Goal: Information Seeking & Learning: Understand process/instructions

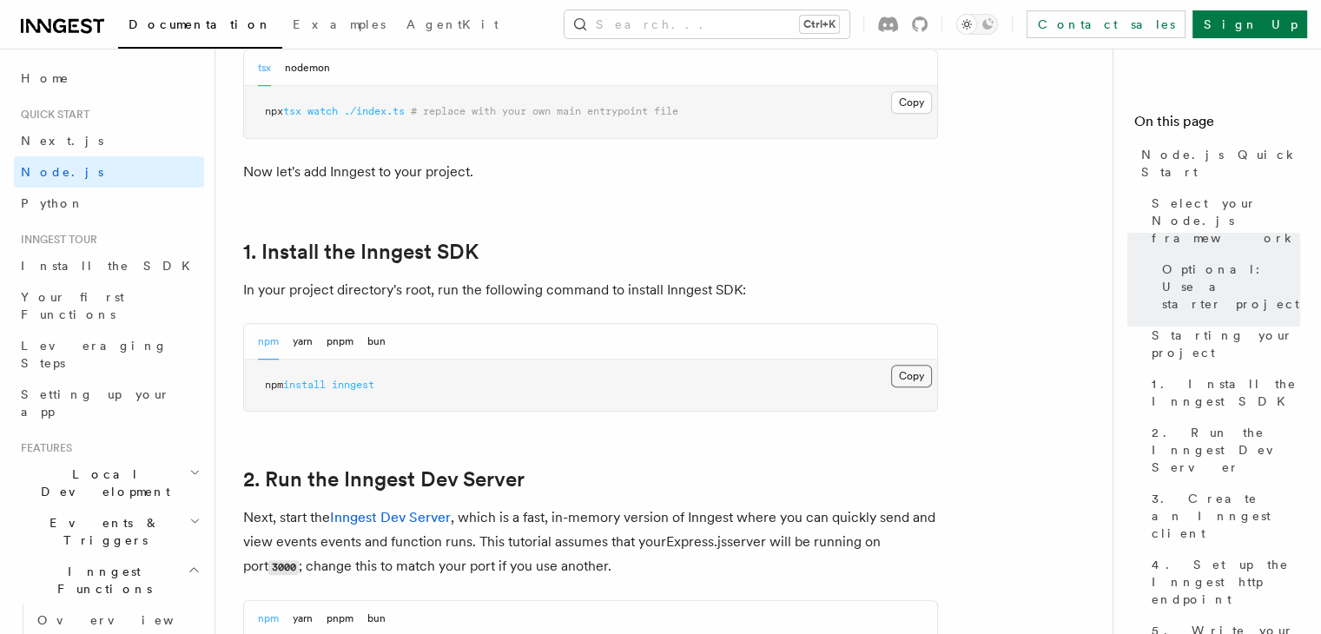
click at [895, 378] on button "Copy Copied" at bounding box center [911, 376] width 41 height 23
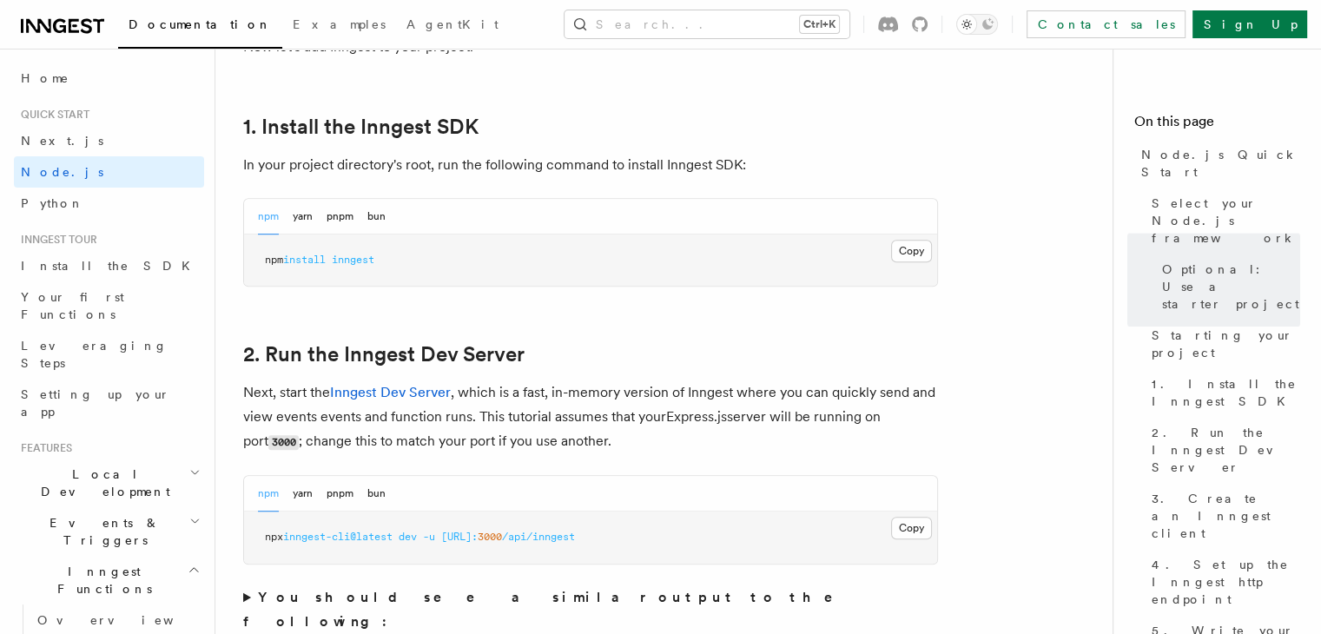
scroll to position [1083, 0]
click at [898, 261] on button "Copy Copied" at bounding box center [911, 252] width 41 height 23
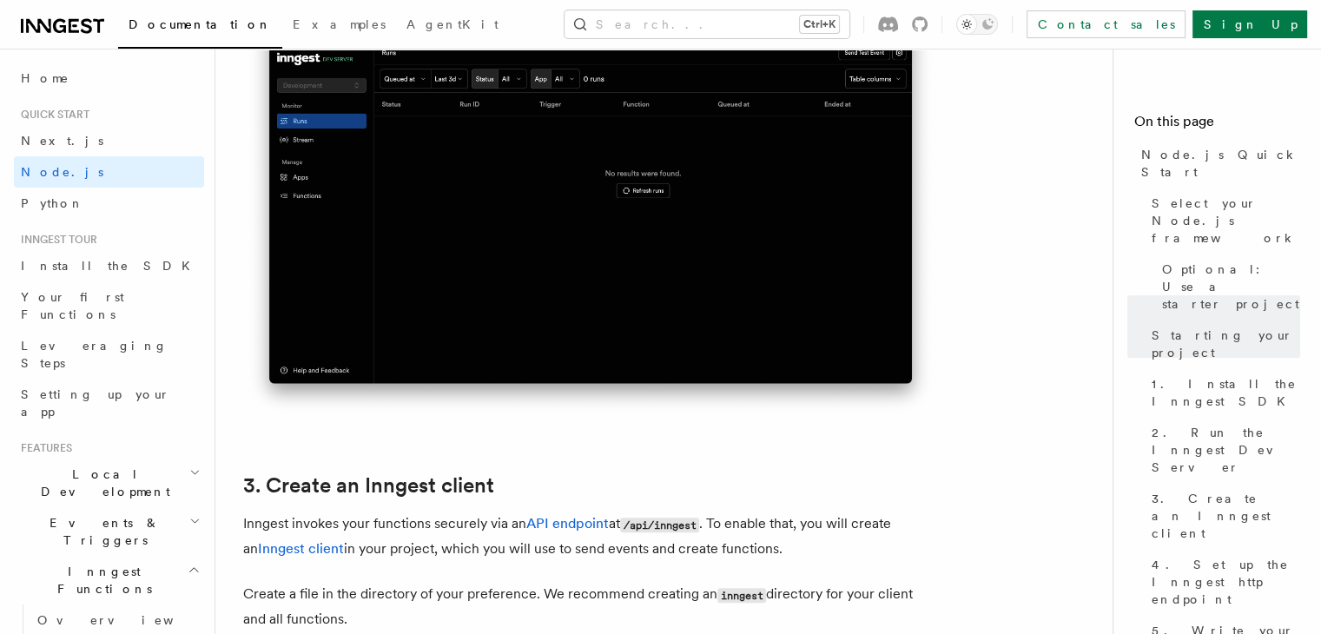
scroll to position [2209, 0]
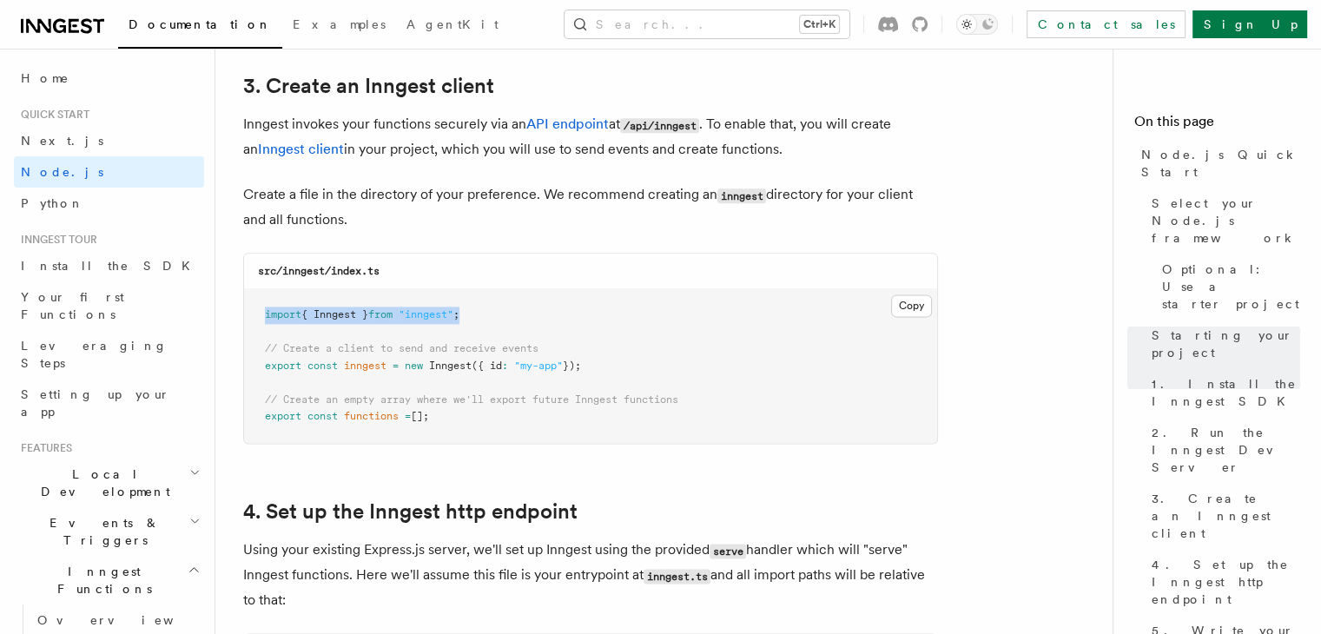
drag, startPoint x: 492, startPoint y: 310, endPoint x: 263, endPoint y: 310, distance: 229.2
click at [263, 310] on pre "import { Inngest } from "inngest" ; // Create a client to send and receive even…" at bounding box center [590, 366] width 693 height 154
copy span "import { Inngest } from "inngest" ;"
click at [495, 313] on pre "import { Inngest } from "inngest" ; // Create a client to send and receive even…" at bounding box center [590, 368] width 693 height 154
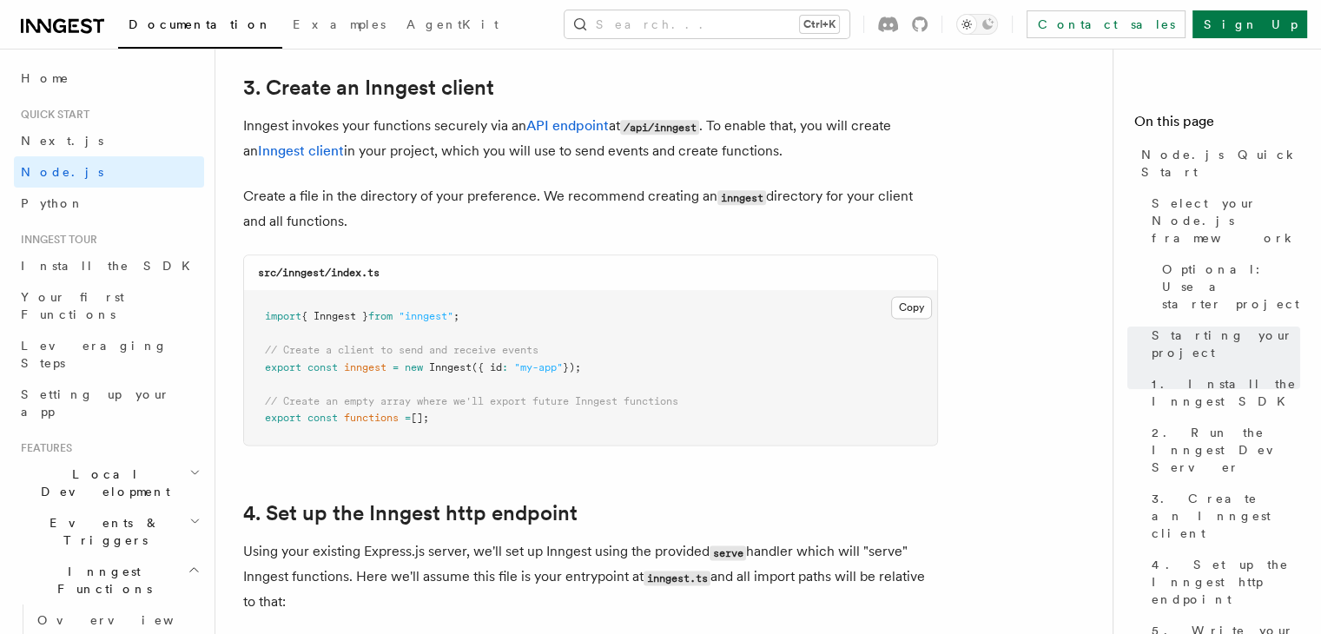
click at [495, 313] on pre "import { Inngest } from "inngest" ; // Create a client to send and receive even…" at bounding box center [590, 368] width 693 height 154
drag, startPoint x: 495, startPoint y: 313, endPoint x: 266, endPoint y: 302, distance: 229.5
click at [266, 302] on pre "import { Inngest } from "inngest" ; // Create a client to send and receive even…" at bounding box center [590, 368] width 693 height 154
copy code "import { Inngest } from "inngest" ;"
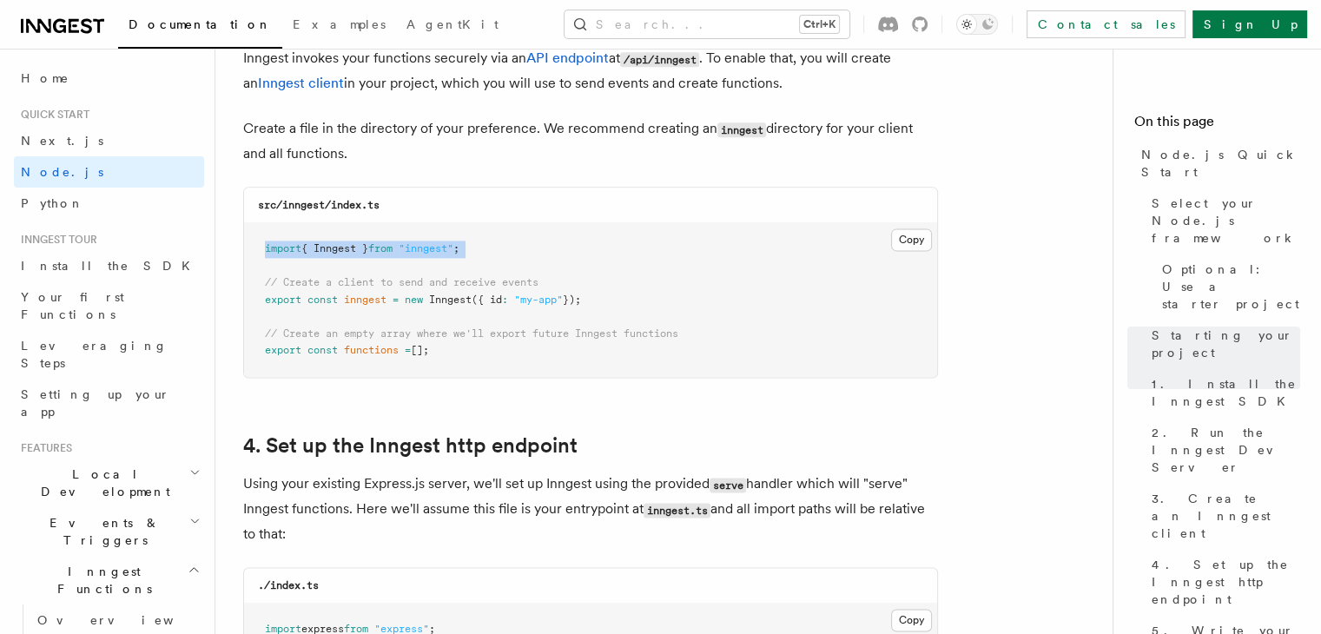
scroll to position [2296, 0]
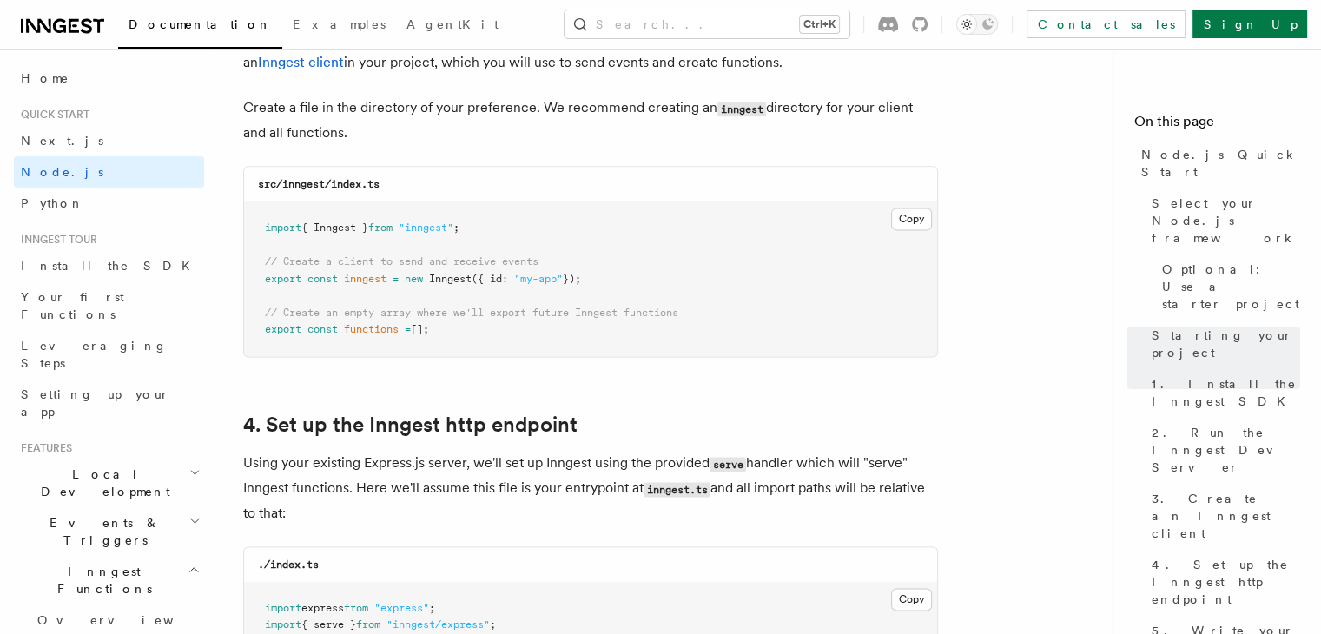
click at [616, 283] on pre "import { Inngest } from "inngest" ; // Create a client to send and receive even…" at bounding box center [590, 279] width 693 height 154
drag, startPoint x: 599, startPoint y: 280, endPoint x: 243, endPoint y: 266, distance: 356.3
click at [244, 266] on pre "import { Inngest } from "inngest" ; // Create a client to send and receive even…" at bounding box center [590, 279] width 693 height 154
copy code "// Create a client to send and receive events export const inngest = new Innges…"
click at [730, 300] on pre "import { Inngest } from "inngest" ; // Create a client to send and receive even…" at bounding box center [590, 279] width 693 height 154
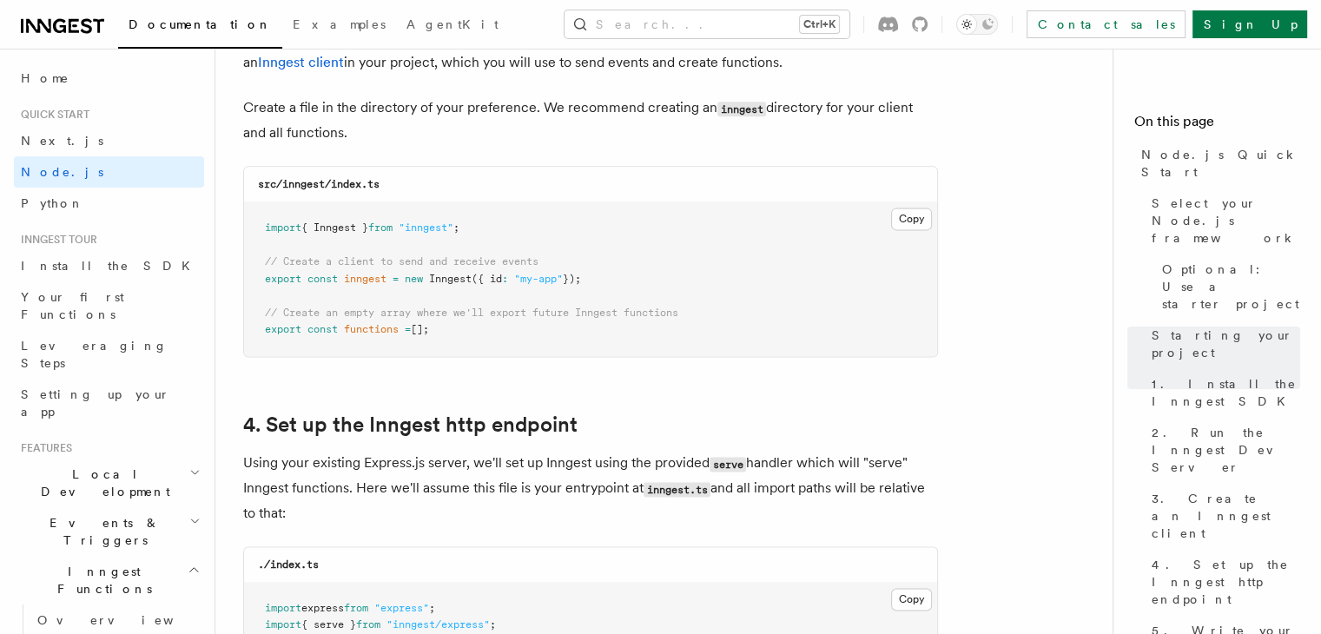
drag, startPoint x: 264, startPoint y: 311, endPoint x: 455, endPoint y: 350, distance: 195.0
click at [455, 350] on pre "import { Inngest } from "inngest" ; // Create a client to send and receive even…" at bounding box center [590, 279] width 693 height 154
copy code "// Create an empty array where we'll export future Inngest functions export con…"
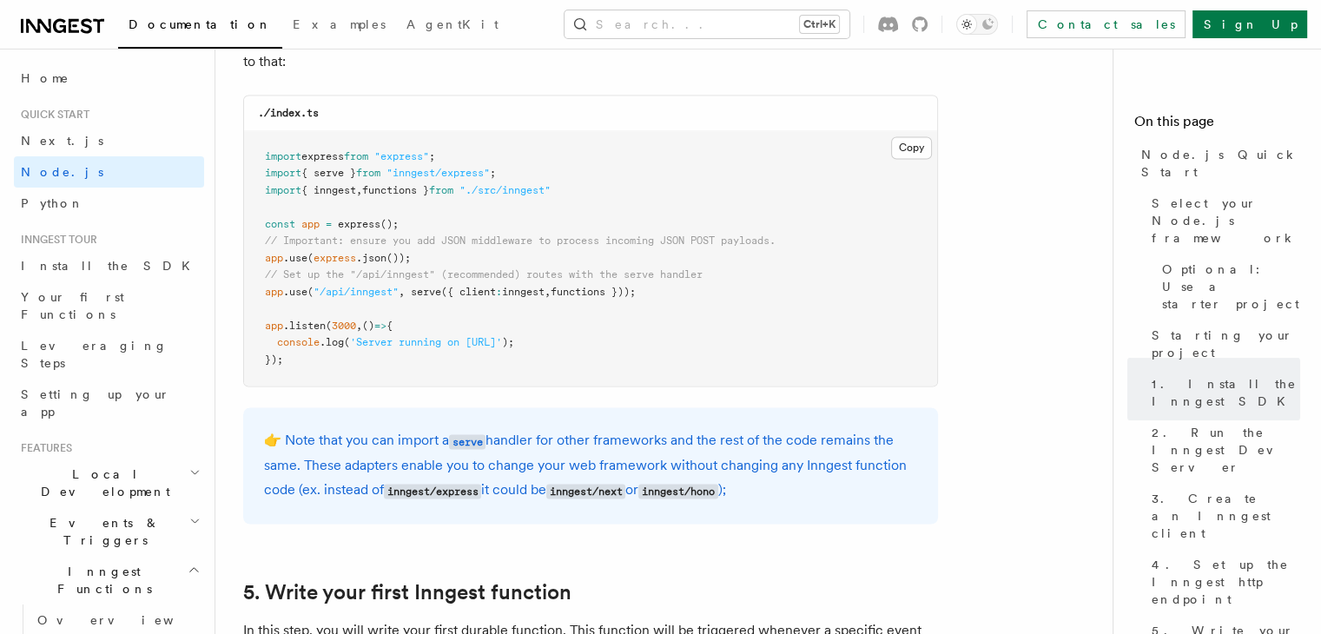
scroll to position [2811, 0]
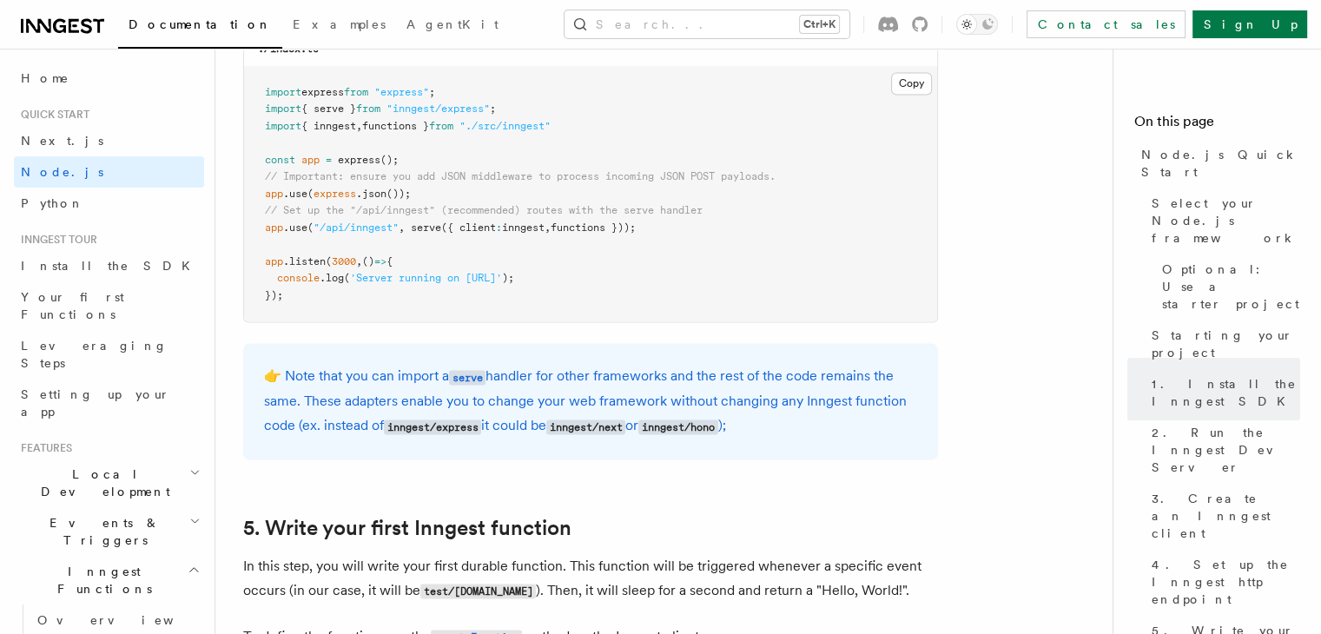
click at [379, 298] on pre "import express from "express" ; import { serve } from "inngest/express" ; impor…" at bounding box center [590, 194] width 693 height 255
drag, startPoint x: 416, startPoint y: 232, endPoint x: 663, endPoint y: 228, distance: 247.5
click at [663, 228] on pre "import express from "express" ; import { serve } from "inngest/express" ; impor…" at bounding box center [590, 194] width 693 height 255
copy span "serve ({ client : inngest , functions }));"
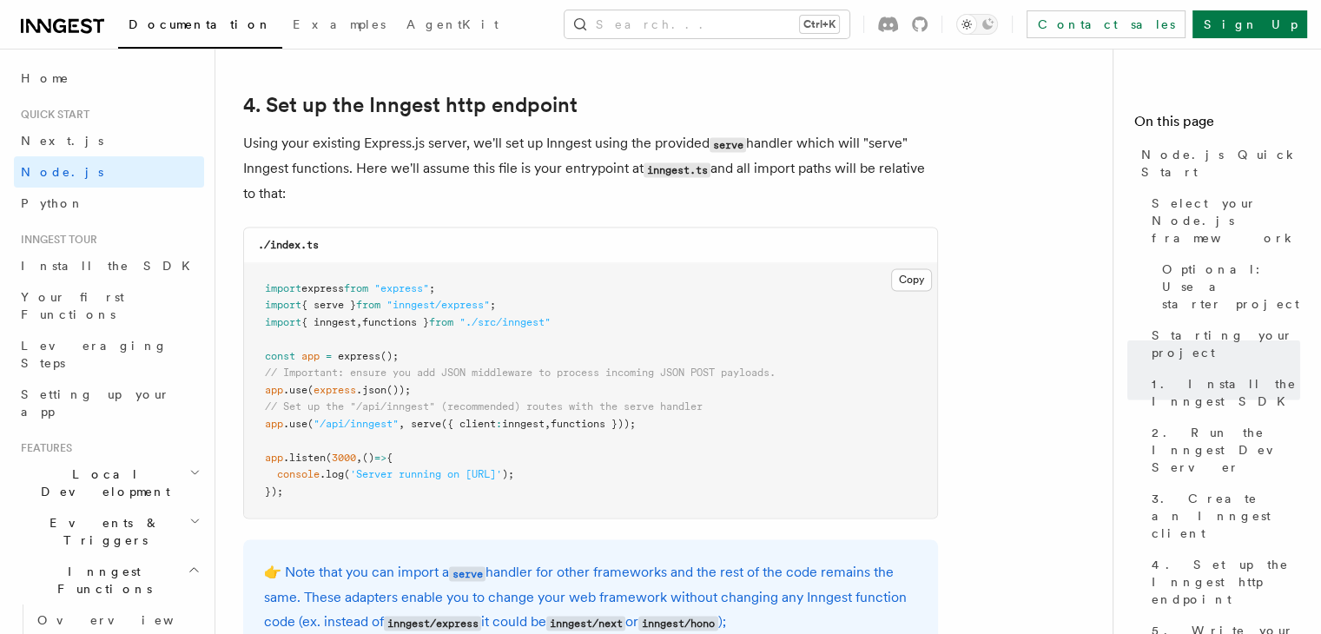
scroll to position [2611, 0]
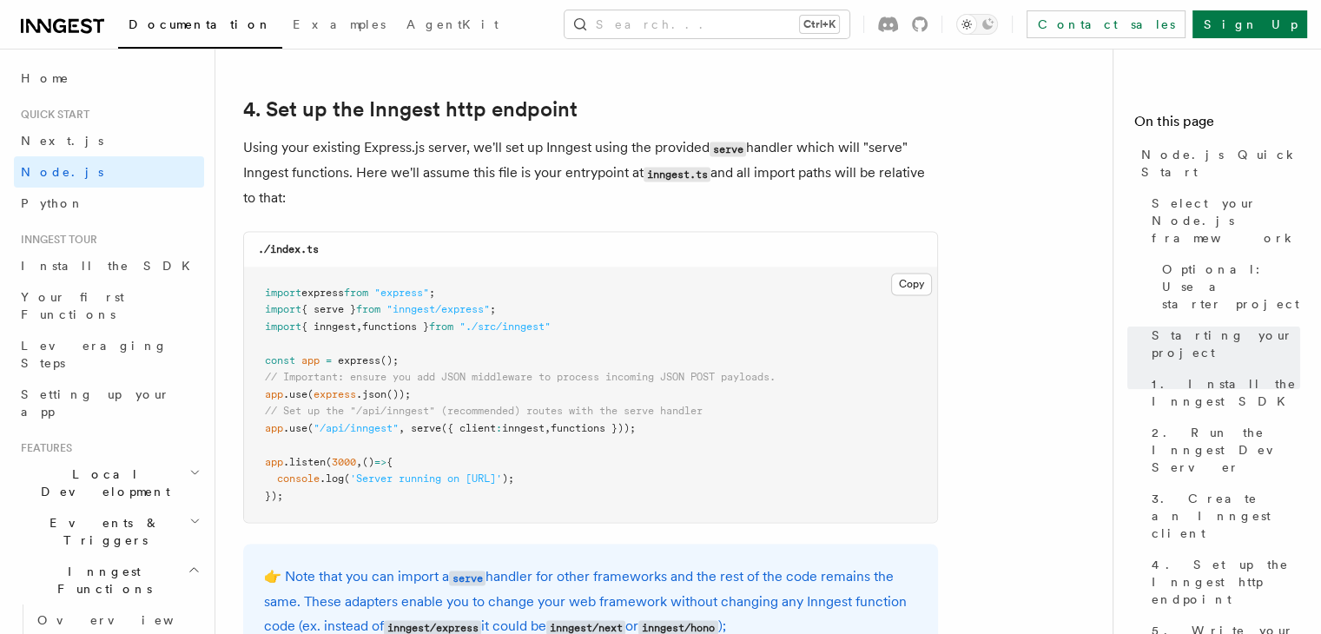
click at [529, 330] on span ""./src/inngest"" at bounding box center [504, 326] width 91 height 12
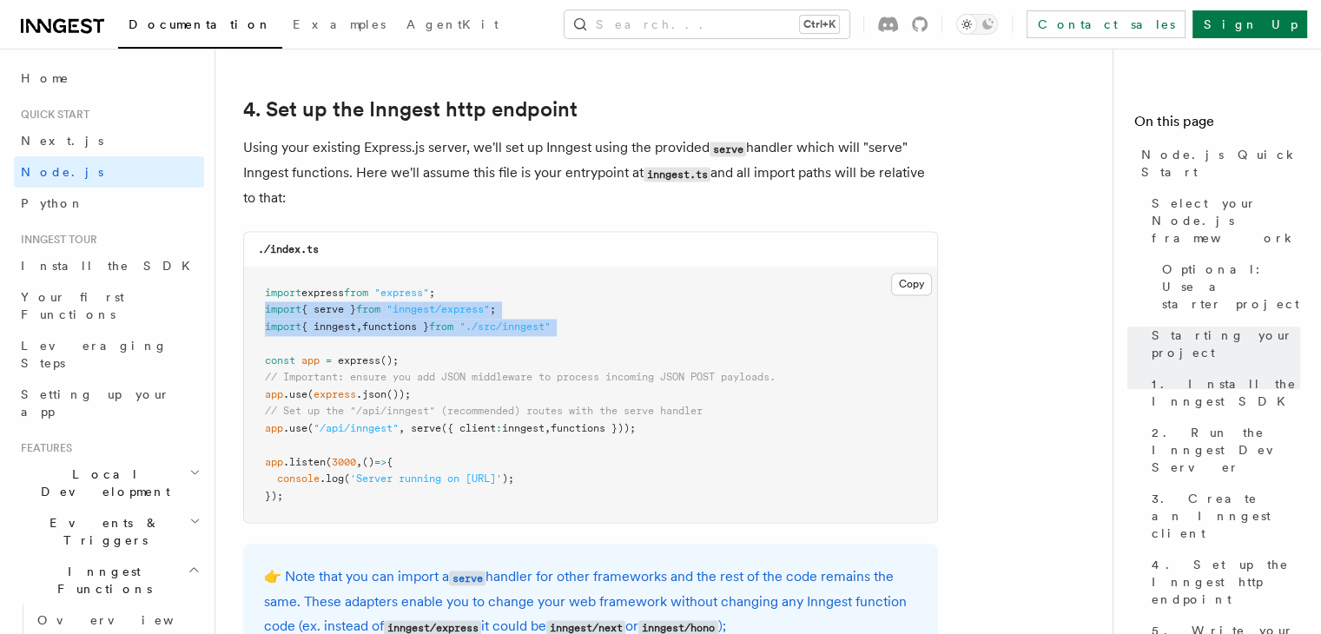
drag, startPoint x: 264, startPoint y: 309, endPoint x: 601, endPoint y: 342, distance: 338.5
click at [601, 342] on pre "import express from "express" ; import { serve } from "inngest/express" ; impor…" at bounding box center [590, 394] width 693 height 255
copy code "import { serve } from "inngest/express" ; import { inngest , functions } from "…"
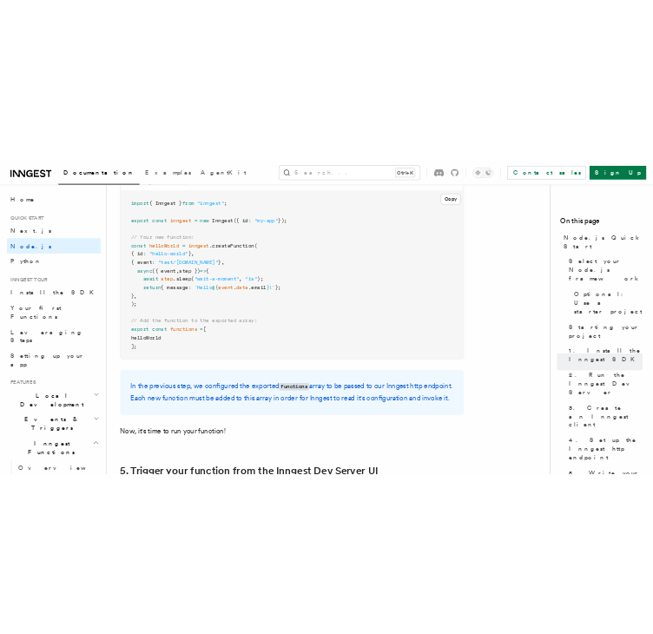
scroll to position [3546, 0]
